Goal: Information Seeking & Learning: Learn about a topic

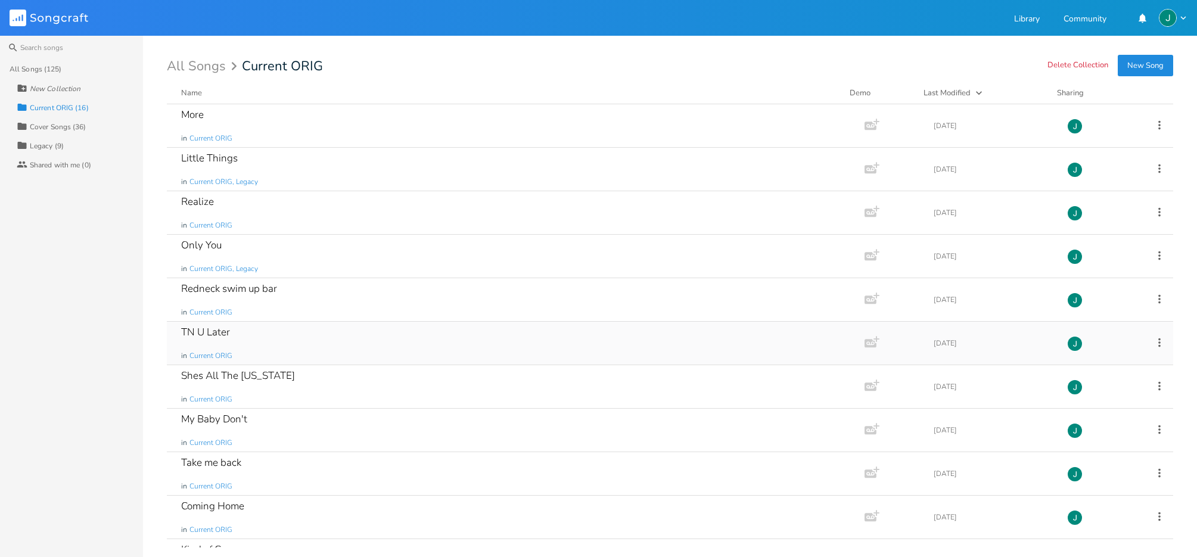
click at [215, 331] on div "TN U Later" at bounding box center [205, 332] width 49 height 10
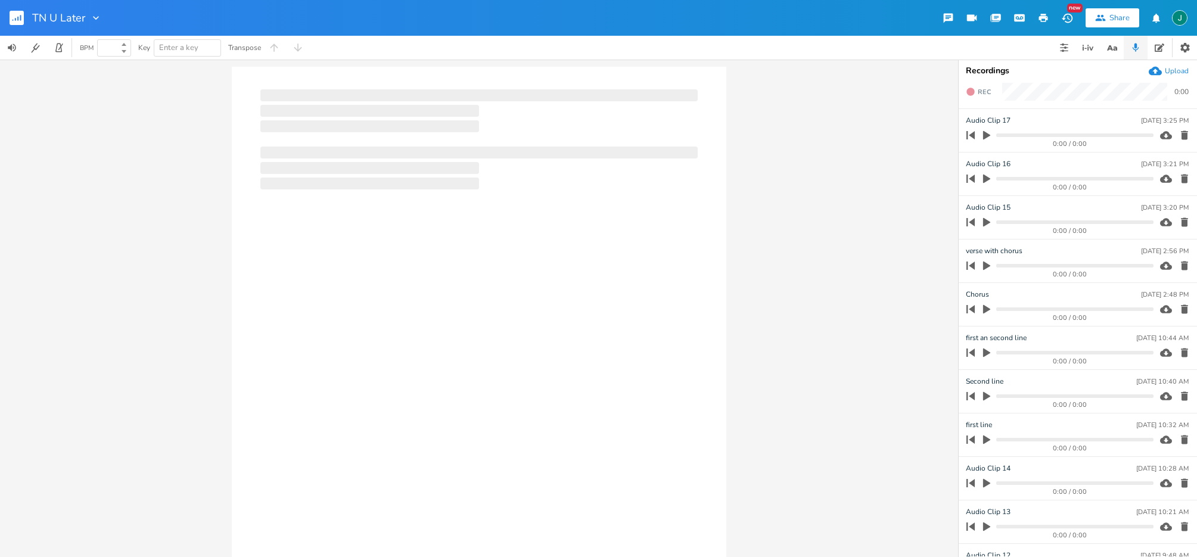
type input "100"
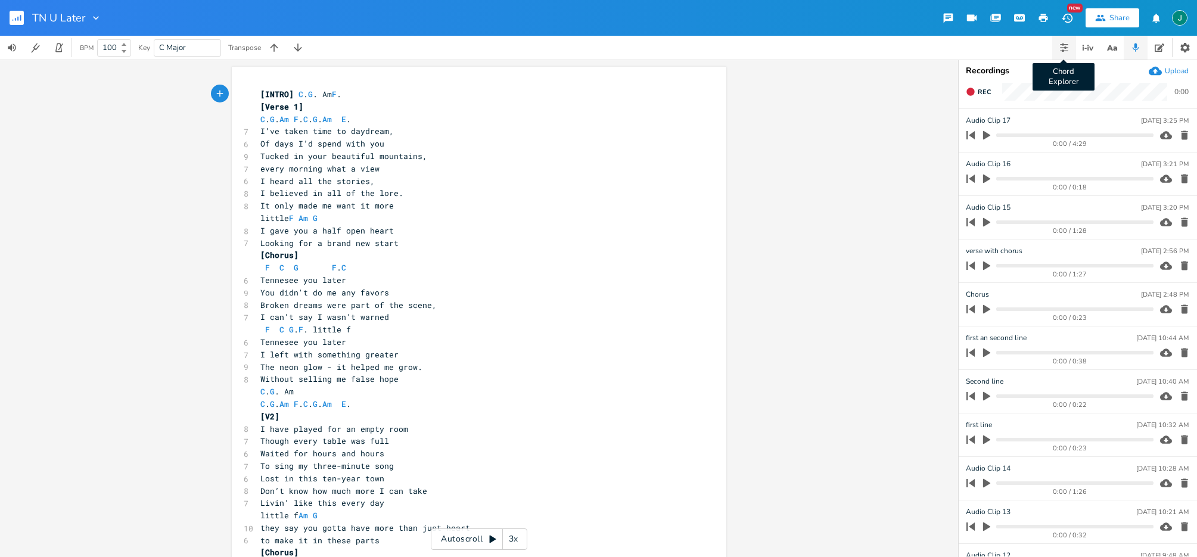
click at [1072, 48] on button "Chord Explorer" at bounding box center [1064, 48] width 24 height 24
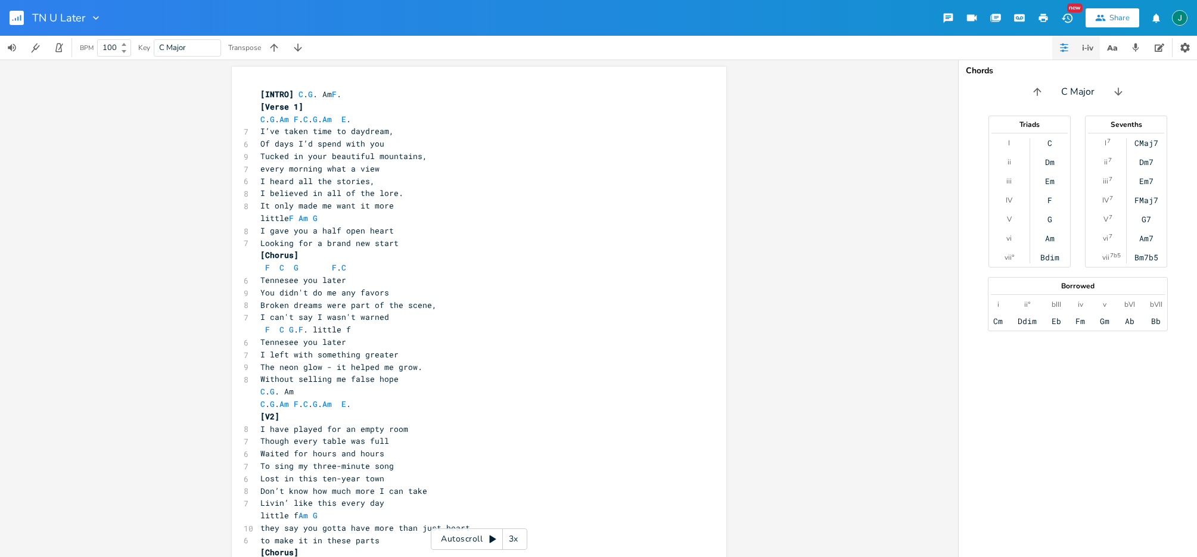
click at [1089, 48] on icon "button" at bounding box center [1091, 48] width 4 height 4
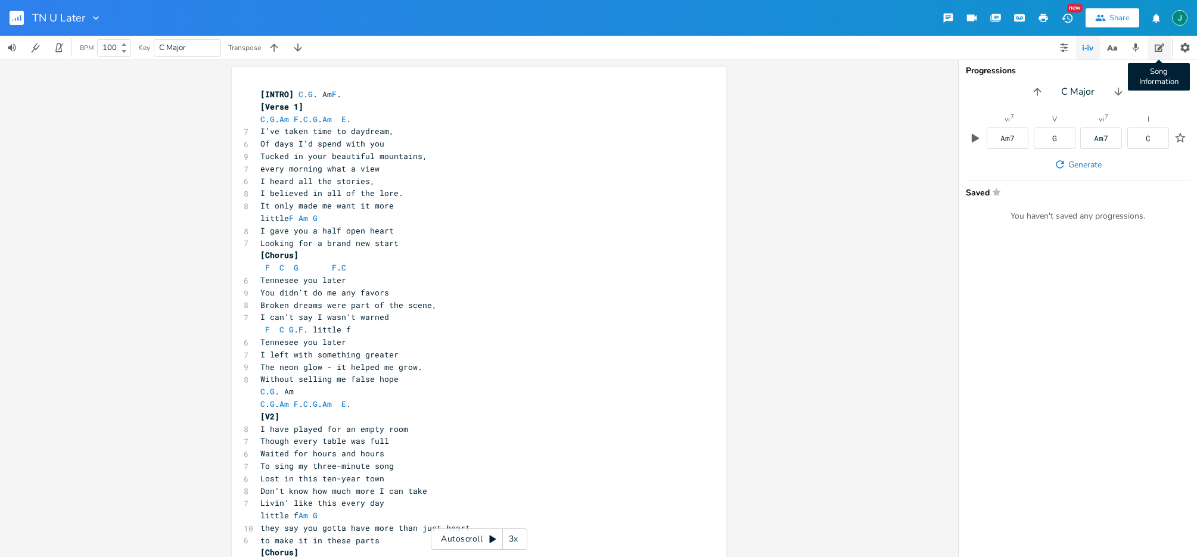
click at [1158, 49] on icon "button" at bounding box center [1160, 47] width 10 height 8
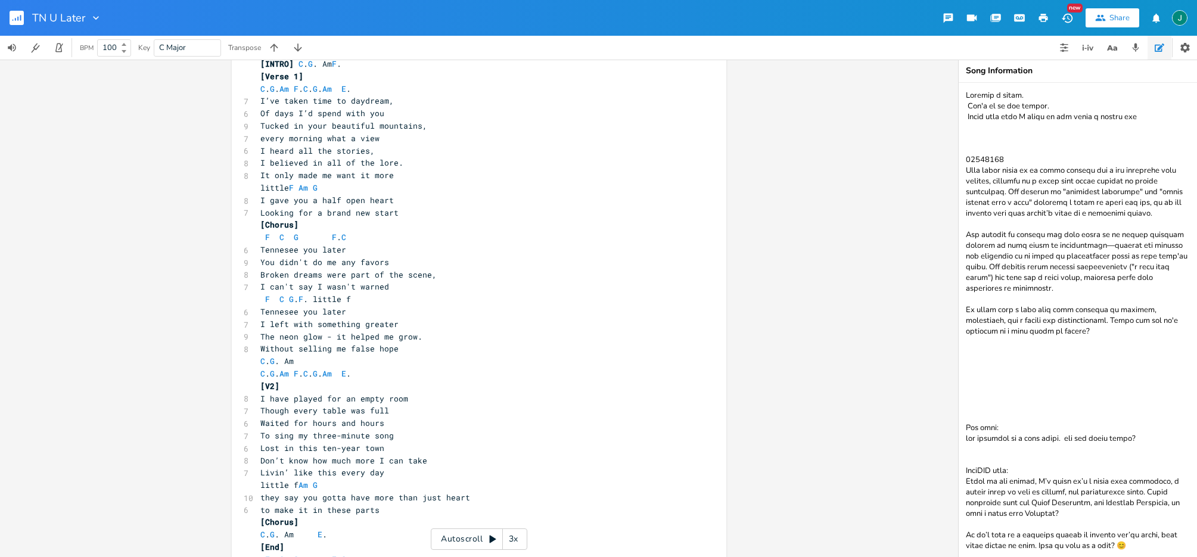
scroll to position [31, 0]
click at [1134, 43] on icon "button" at bounding box center [1136, 47] width 7 height 8
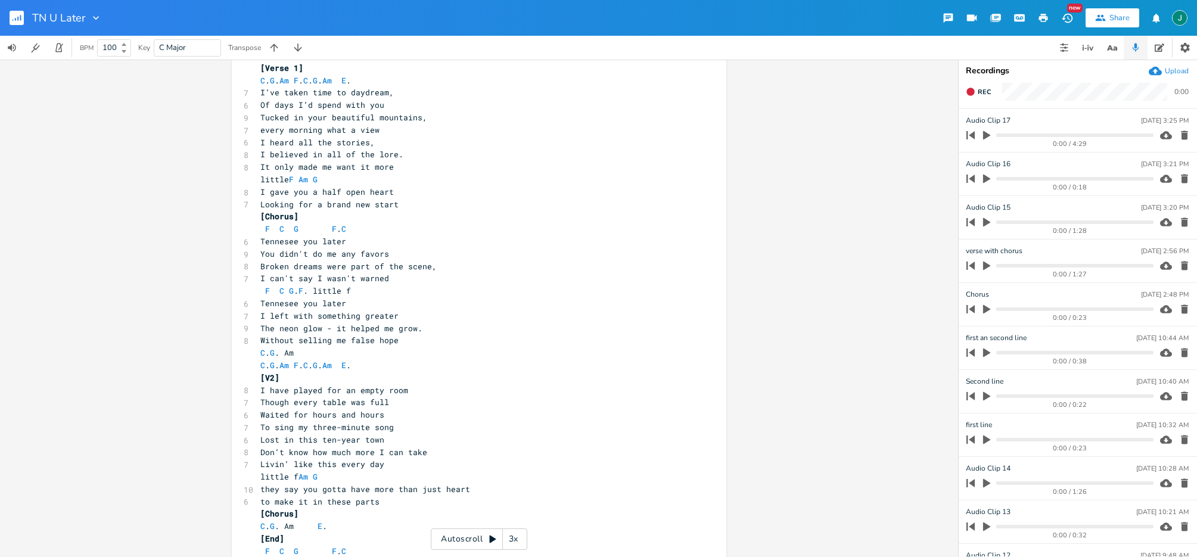
scroll to position [25, 0]
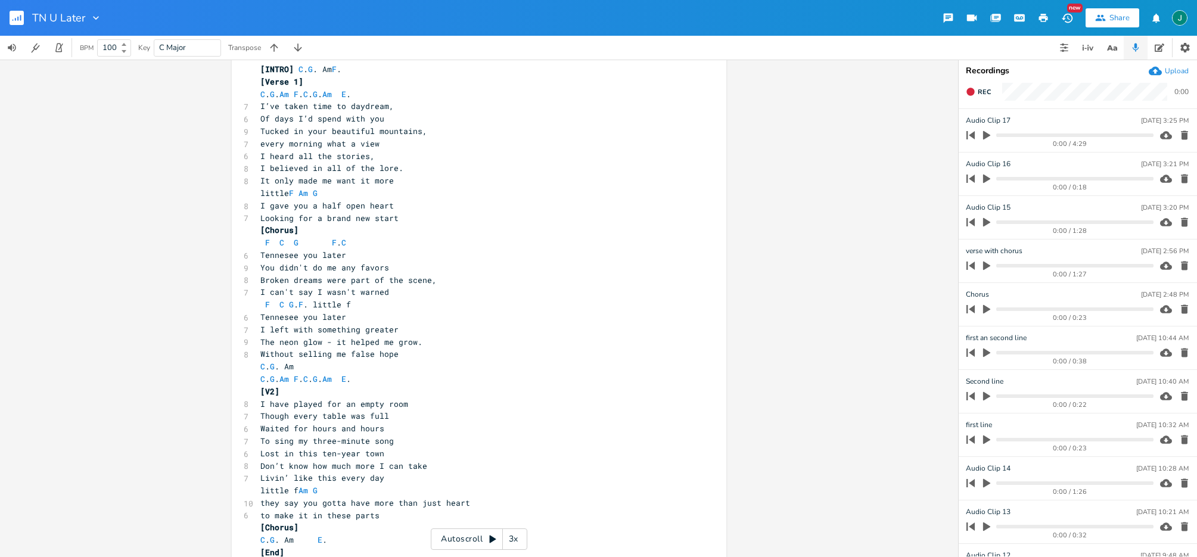
click at [508, 539] on div "3x" at bounding box center [513, 538] width 21 height 21
click at [508, 540] on div "4x" at bounding box center [513, 538] width 21 height 21
click at [508, 540] on div "5x" at bounding box center [513, 538] width 21 height 21
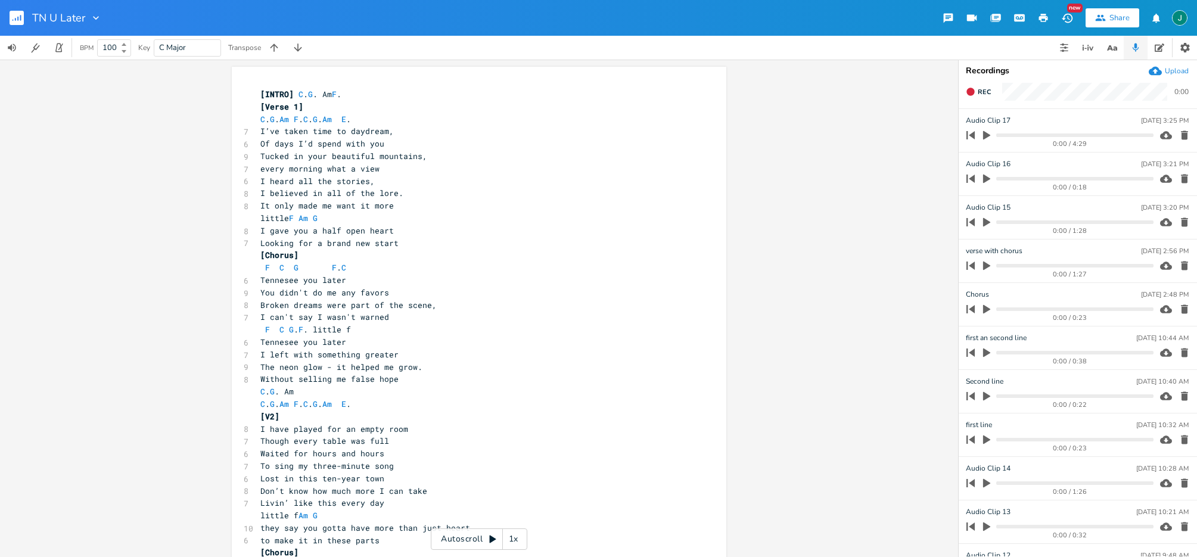
click at [490, 541] on icon at bounding box center [492, 540] width 7 height 8
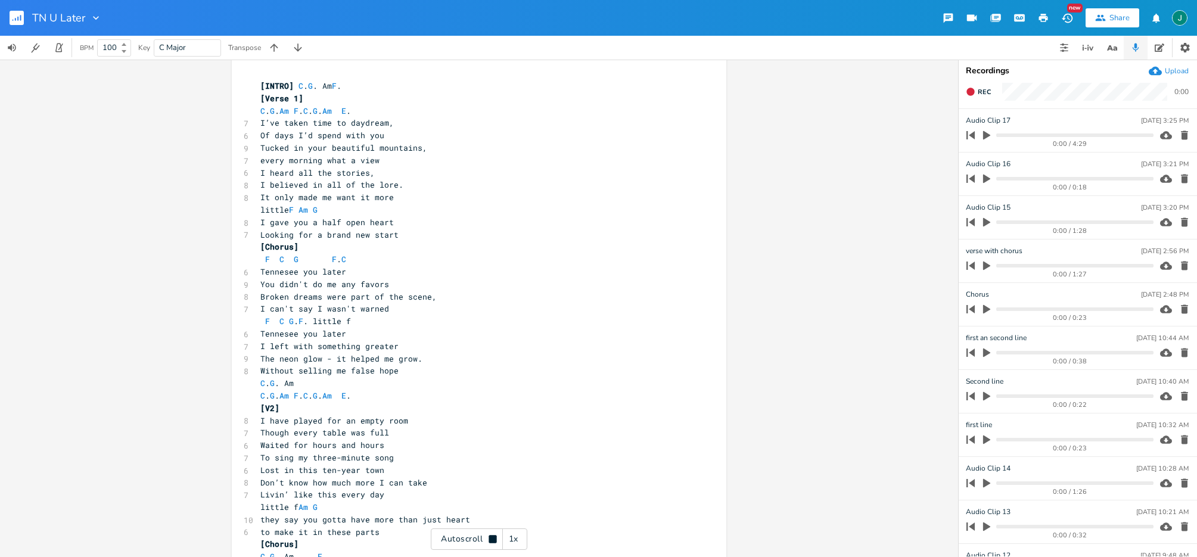
scroll to position [9, 0]
click at [493, 538] on icon at bounding box center [493, 539] width 8 height 8
click at [349, 73] on div "xxxxxxxxxx [INTRO] C . G . Am F . [Verse 1] C . G . Am F . C . G . Am E . 7 I’v…" at bounding box center [479, 393] width 495 height 670
click at [260, 84] on span "[INTRO]" at bounding box center [276, 85] width 33 height 11
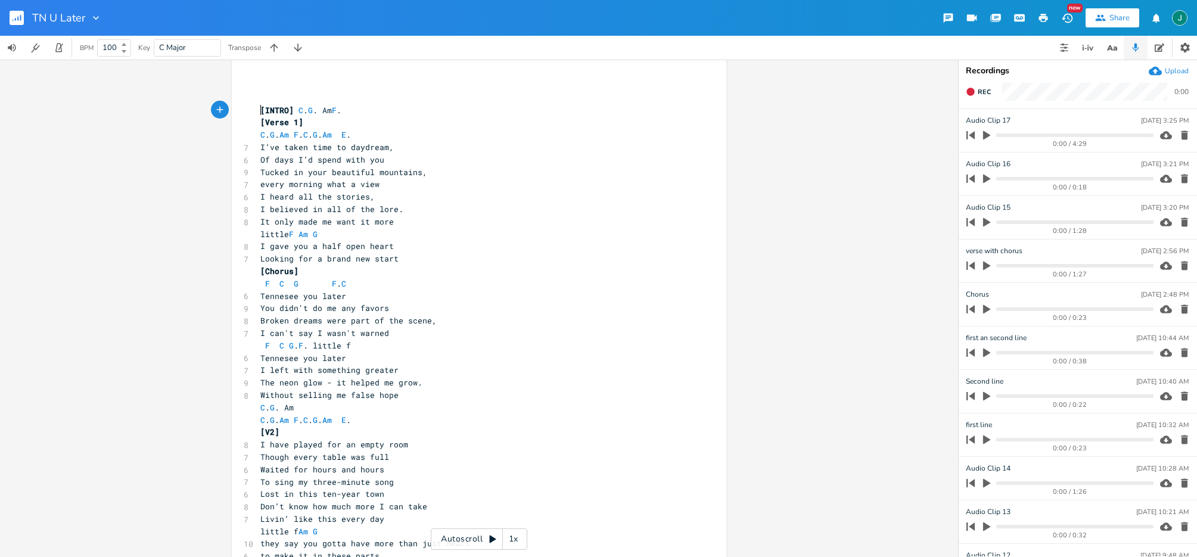
scroll to position [0, 0]
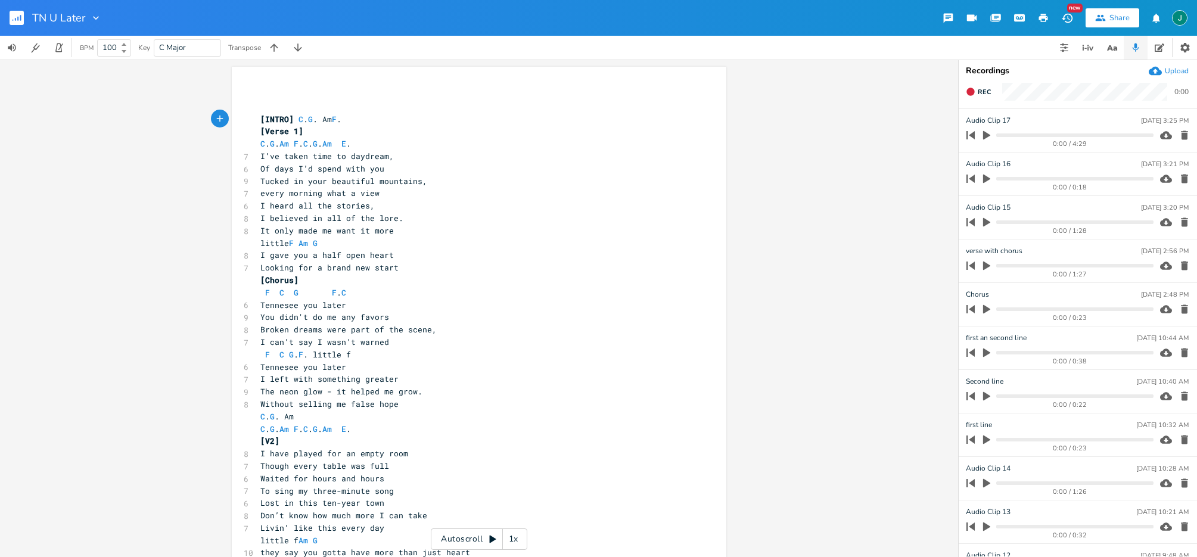
click at [276, 81] on div "xxxxxxxxxx ​ ​ [INTRO] C . G . Am F . [Verse 1] C . G . Am F . C . G . Am E . 7…" at bounding box center [479, 414] width 495 height 695
click at [257, 77] on div "xxxxxxxxxx ​ ​ [INTRO] C . G . Am F . [Verse 1] C . G . Am F . C . G . Am E . 7…" at bounding box center [479, 414] width 495 height 695
click at [492, 537] on icon at bounding box center [492, 540] width 7 height 8
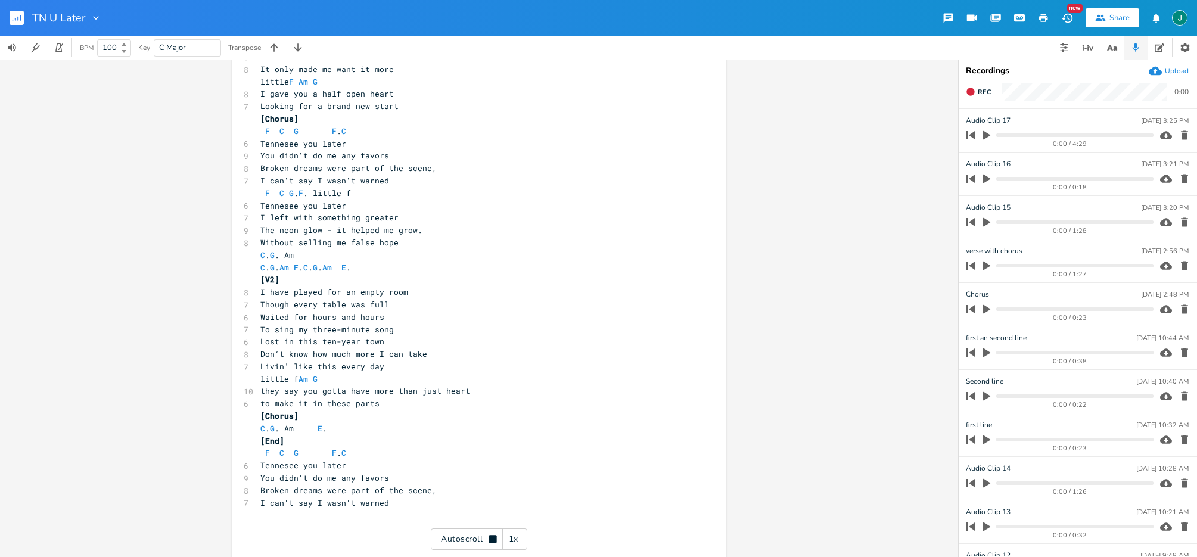
click at [497, 541] on div "Autoscroll 1x" at bounding box center [479, 538] width 97 height 21
click at [288, 83] on span "little F Am G" at bounding box center [291, 81] width 62 height 11
drag, startPoint x: 406, startPoint y: 193, endPoint x: 447, endPoint y: 200, distance: 42.2
click at [351, 193] on span "F C G . F . little f" at bounding box center [305, 192] width 91 height 11
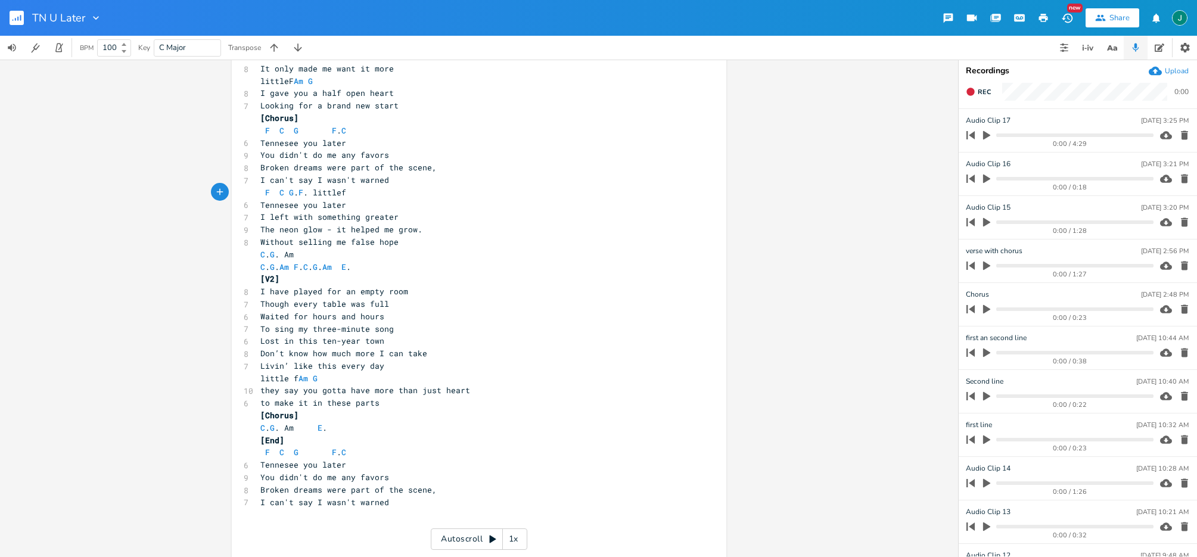
scroll to position [0, 0]
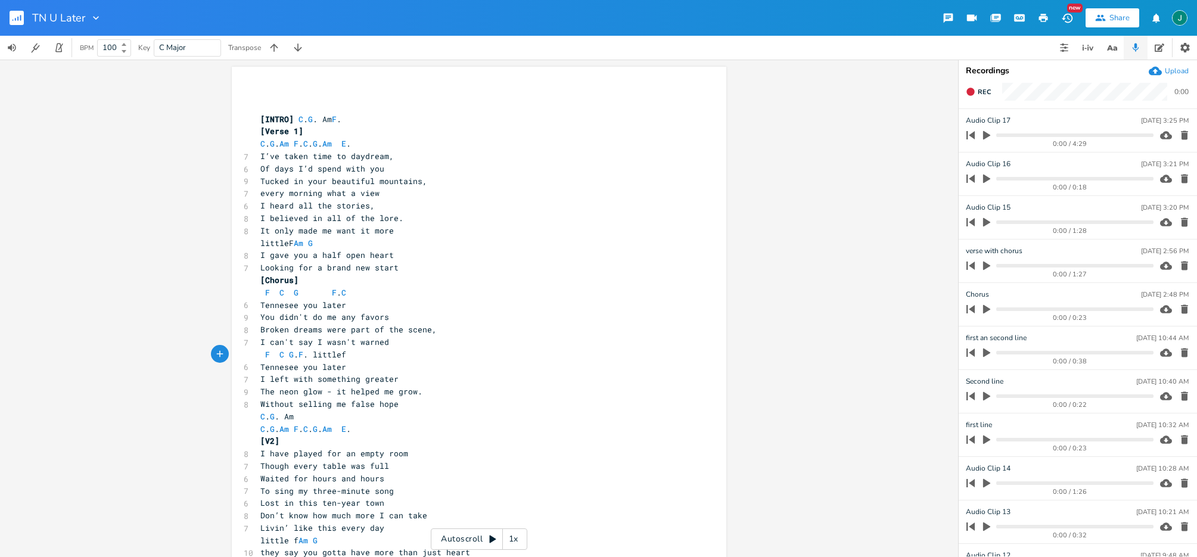
drag, startPoint x: 492, startPoint y: 542, endPoint x: 639, endPoint y: 250, distance: 326.7
click at [492, 542] on icon at bounding box center [493, 539] width 10 height 10
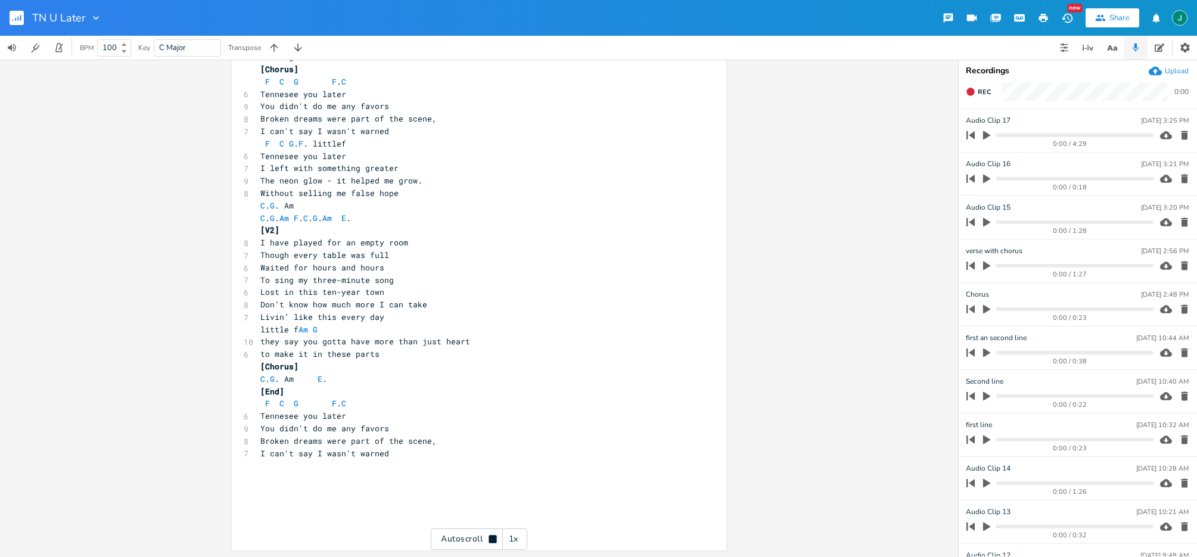
scroll to position [212, 0]
